Goal: Book appointment/travel/reservation

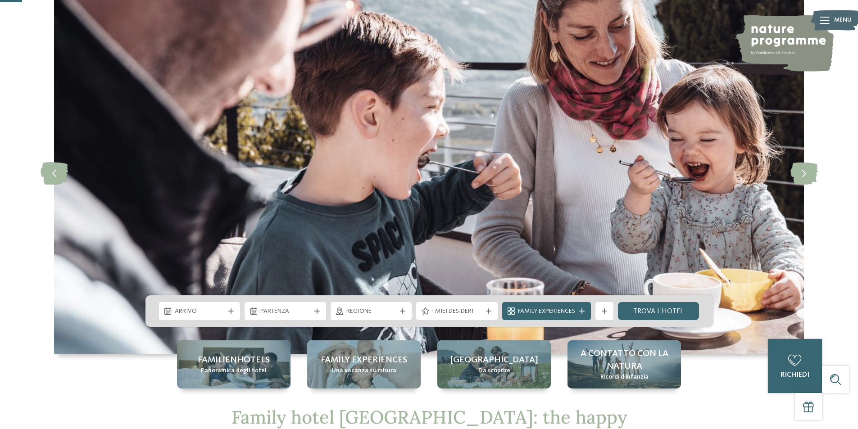
scroll to position [38, 0]
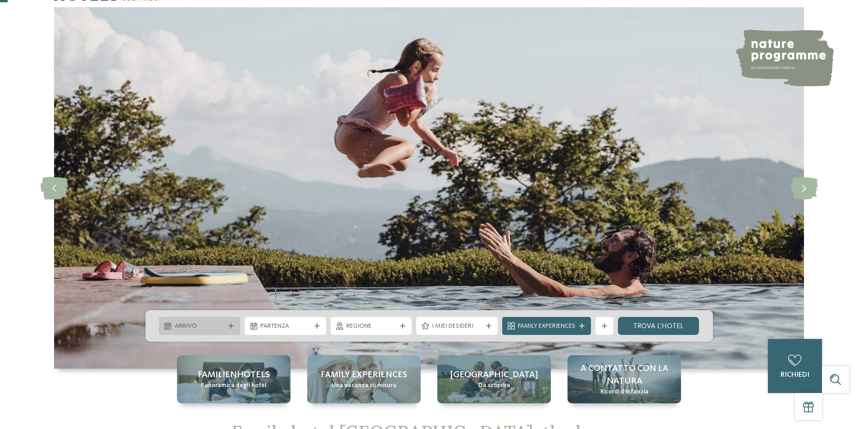
click at [194, 327] on span "Arrivo" at bounding box center [200, 326] width 50 height 9
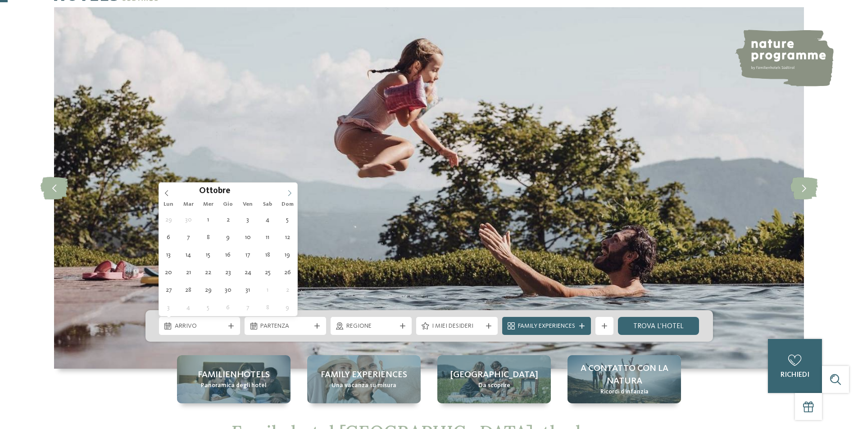
click at [289, 193] on icon at bounding box center [289, 193] width 6 height 6
type div "[DATE]"
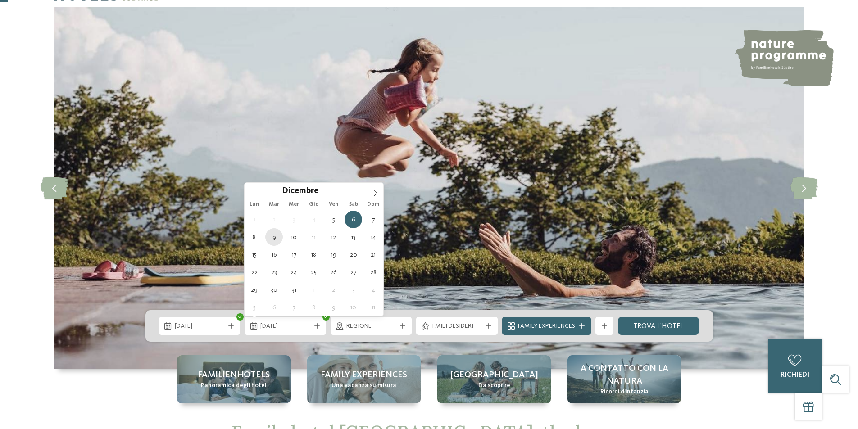
type div "[DATE]"
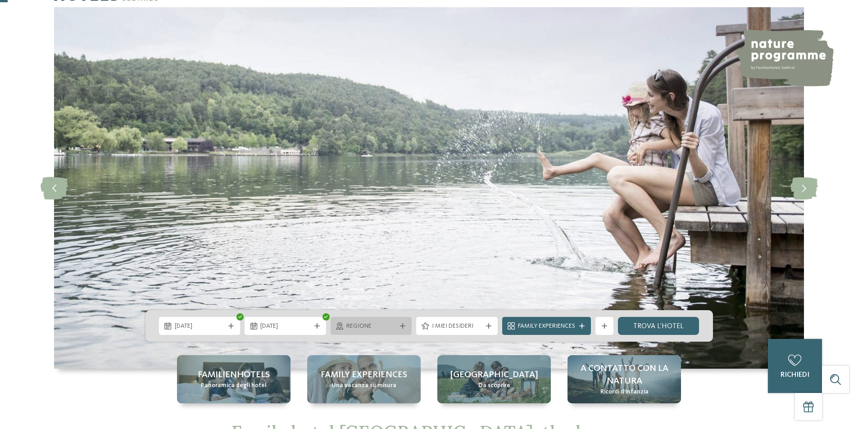
click at [358, 324] on span "Regione" at bounding box center [371, 326] width 50 height 9
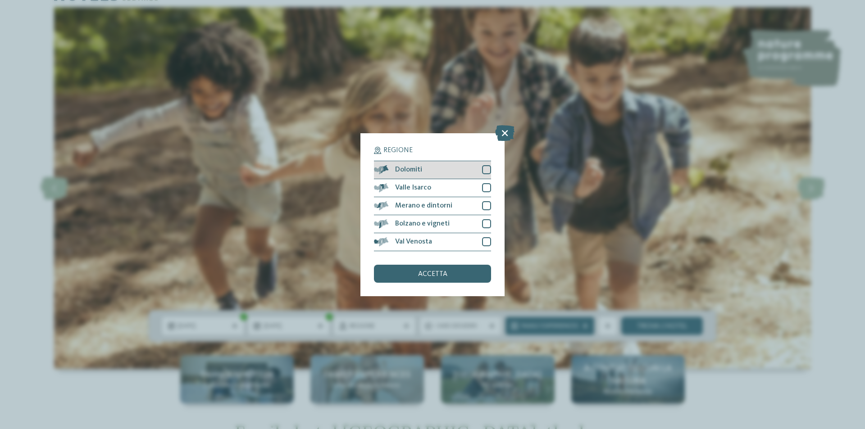
click at [482, 172] on div "Dolomiti" at bounding box center [432, 170] width 117 height 18
click at [437, 271] on span "accetta" at bounding box center [432, 274] width 29 height 7
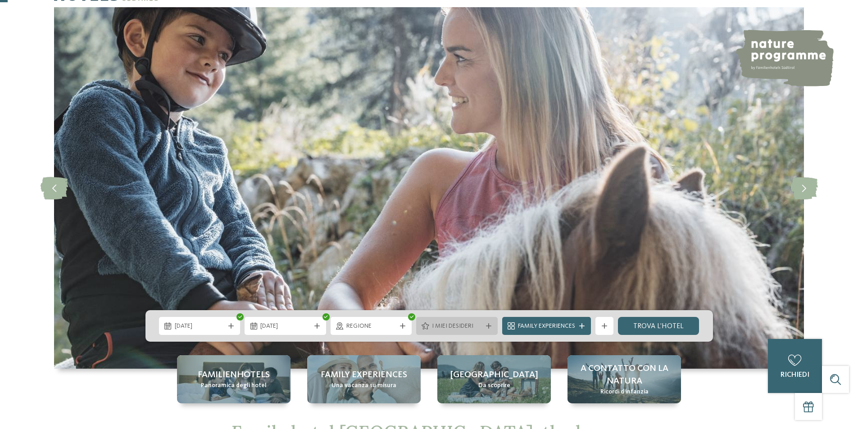
click at [442, 332] on div "I miei desideri" at bounding box center [457, 326] width 82 height 18
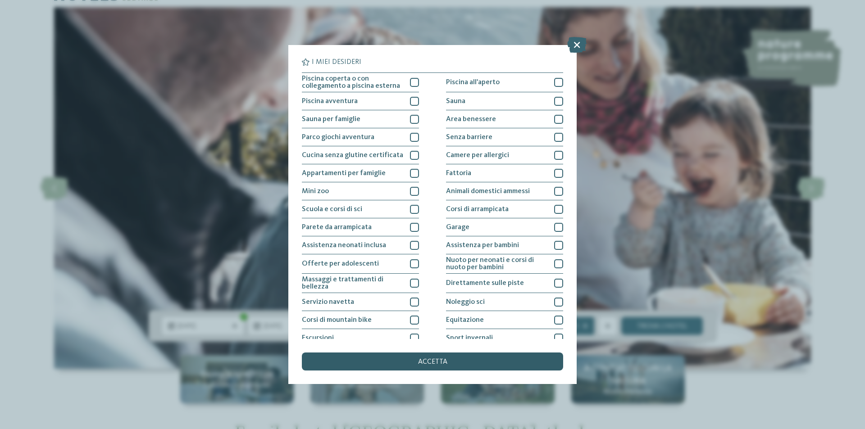
click at [428, 364] on span "accetta" at bounding box center [432, 362] width 29 height 7
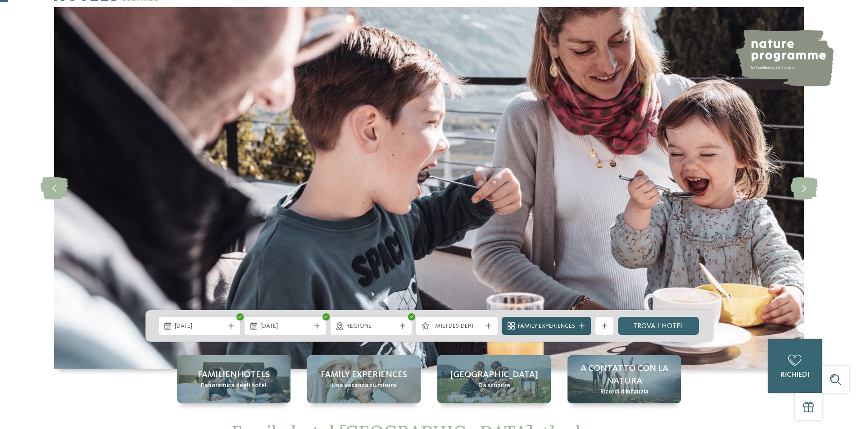
click at [559, 324] on span "Family Experiences" at bounding box center [546, 326] width 57 height 9
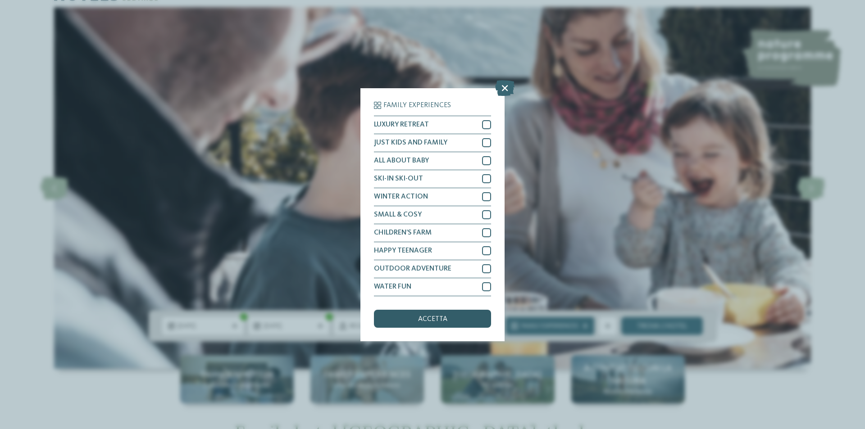
click at [466, 315] on div "accetta" at bounding box center [432, 319] width 117 height 18
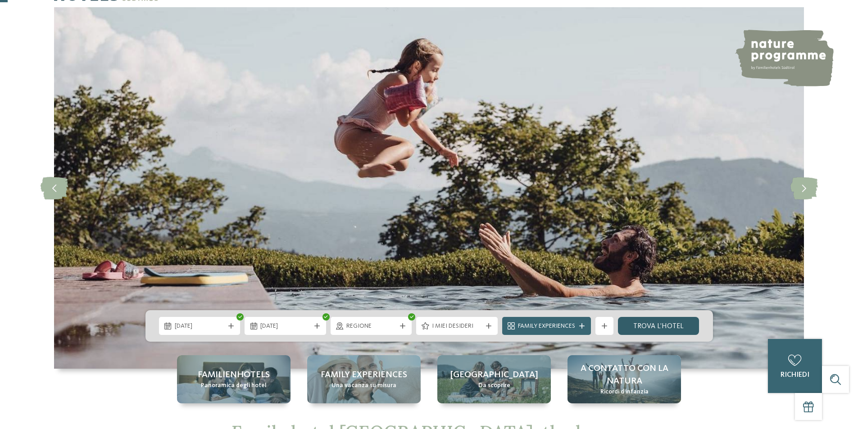
click at [636, 326] on link "trova l’hotel" at bounding box center [659, 326] width 82 height 18
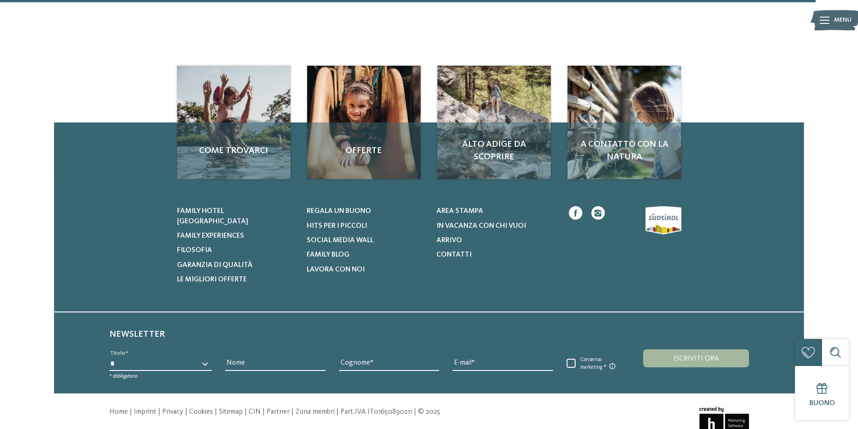
scroll to position [1061, 0]
